Goal: Find specific page/section: Find specific page/section

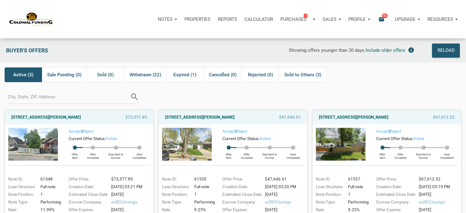
scroll to position [141, 0]
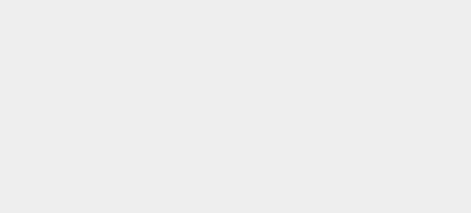
click at [313, 19] on body at bounding box center [235, 106] width 471 height 213
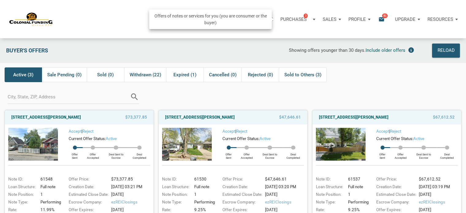
click at [313, 18] on div "Purchases 3" at bounding box center [298, 19] width 42 height 18
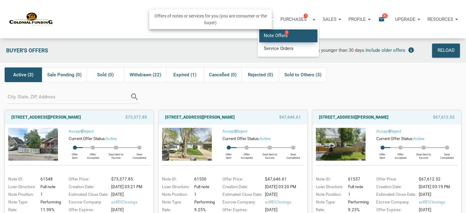
click at [281, 38] on link "Note Offers 3" at bounding box center [288, 35] width 58 height 13
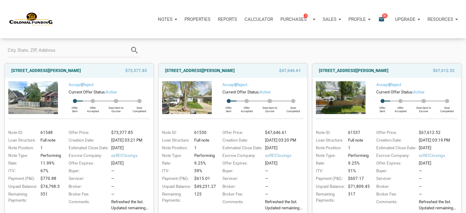
scroll to position [61, 0]
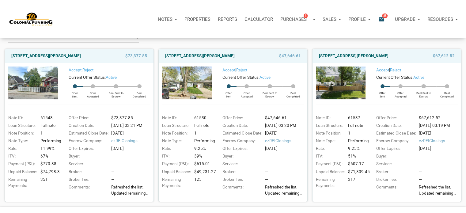
click at [384, 18] on span "85" at bounding box center [385, 15] width 6 height 5
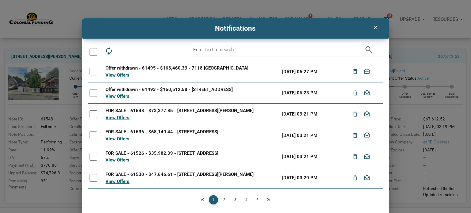
click at [226, 200] on link "2" at bounding box center [224, 199] width 9 height 9
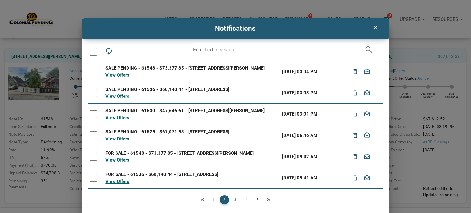
click at [210, 199] on link "1" at bounding box center [213, 199] width 9 height 9
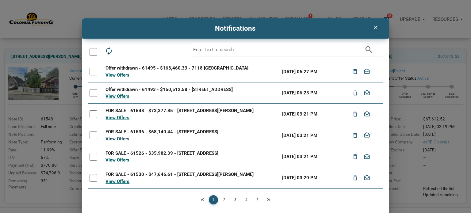
click at [125, 138] on link "View Offers" at bounding box center [117, 139] width 24 height 6
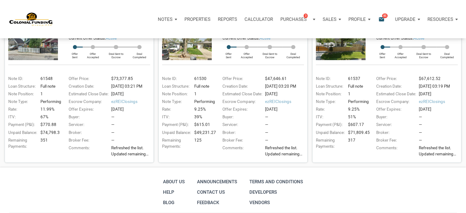
scroll to position [141, 0]
